Goal: Find specific page/section: Find specific page/section

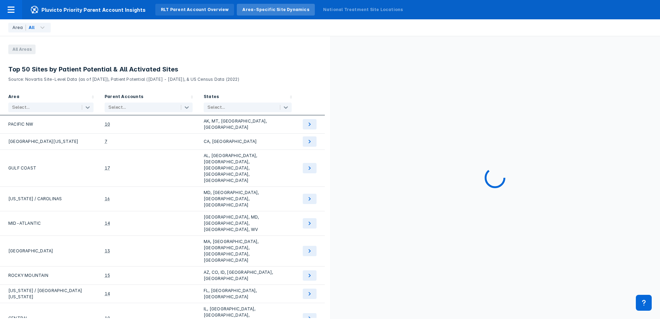
click at [193, 11] on div "RLT Parent Account Overview" at bounding box center [195, 10] width 68 height 6
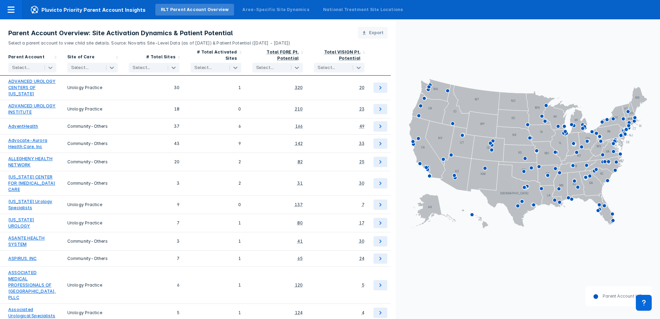
click at [50, 70] on icon at bounding box center [50, 67] width 7 height 7
type input "Bon"
click at [12, 86] on input "checkbox" at bounding box center [13, 85] width 4 height 4
checkbox input "true"
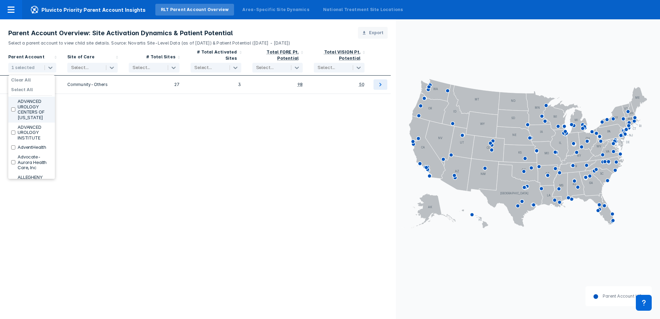
click at [232, 183] on div "Parent Account option BON SECOURS MERCY HEALTH, INC, selected. 167 results avai…" at bounding box center [198, 182] width 396 height 273
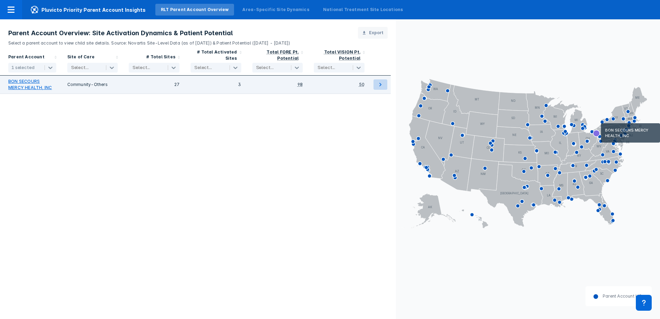
click at [382, 85] on icon at bounding box center [380, 84] width 8 height 8
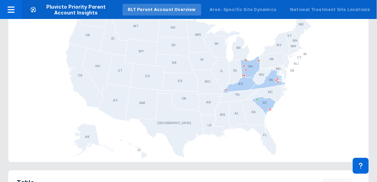
scroll to position [491, 0]
